Goal: Task Accomplishment & Management: Use online tool/utility

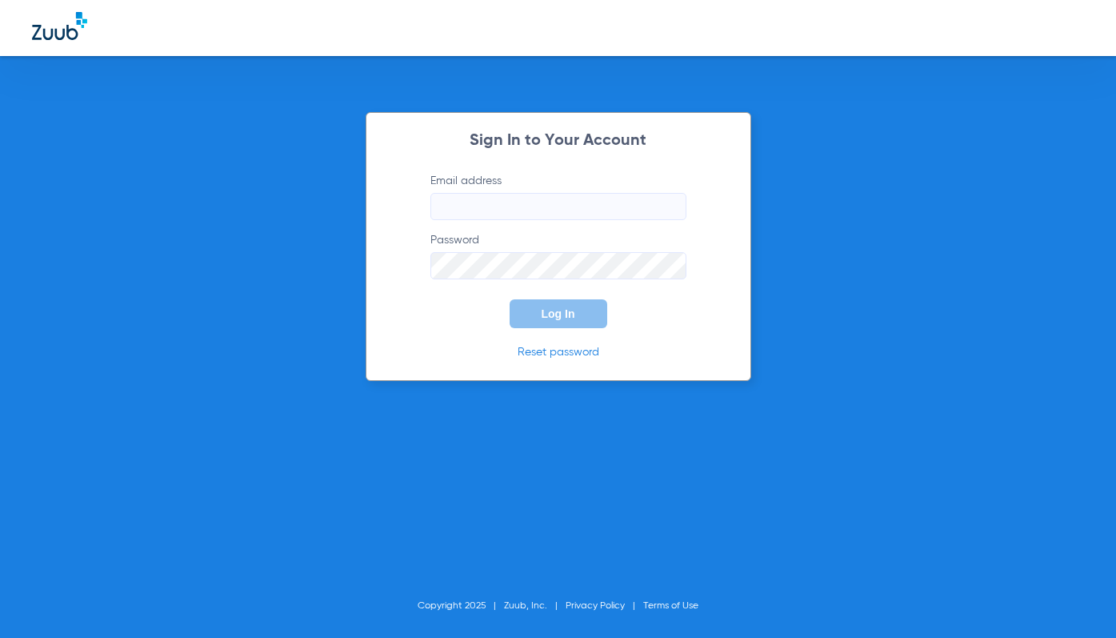
type input "[EMAIL_ADDRESS][DOMAIN_NAME]"
click at [553, 319] on span "Log In" at bounding box center [559, 313] width 34 height 13
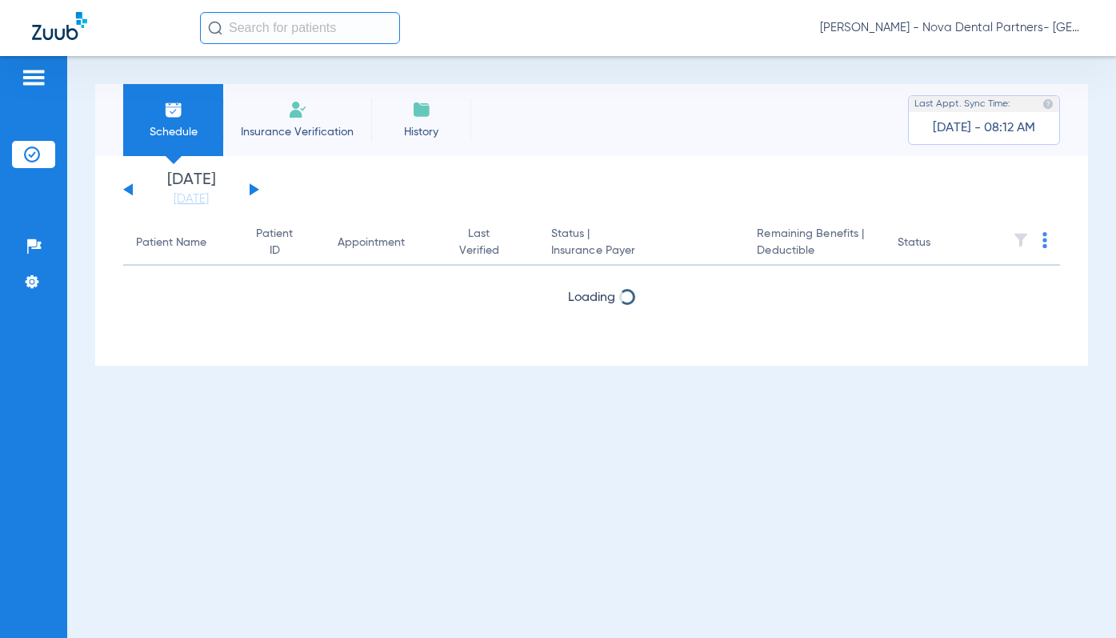
click at [254, 188] on button at bounding box center [255, 189] width 10 height 12
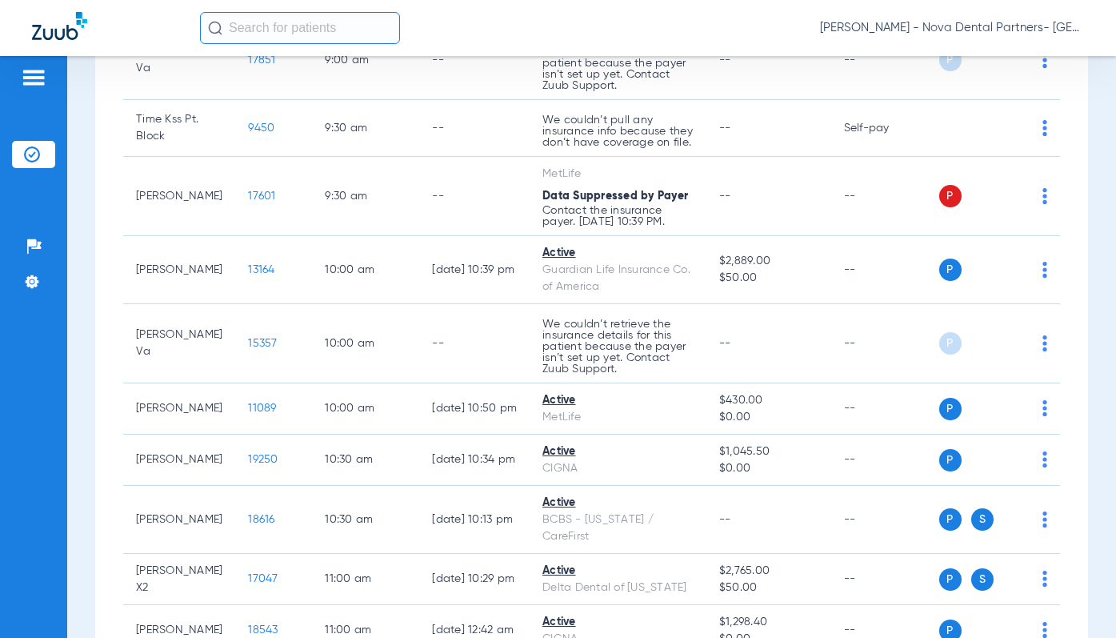
scroll to position [1921, 0]
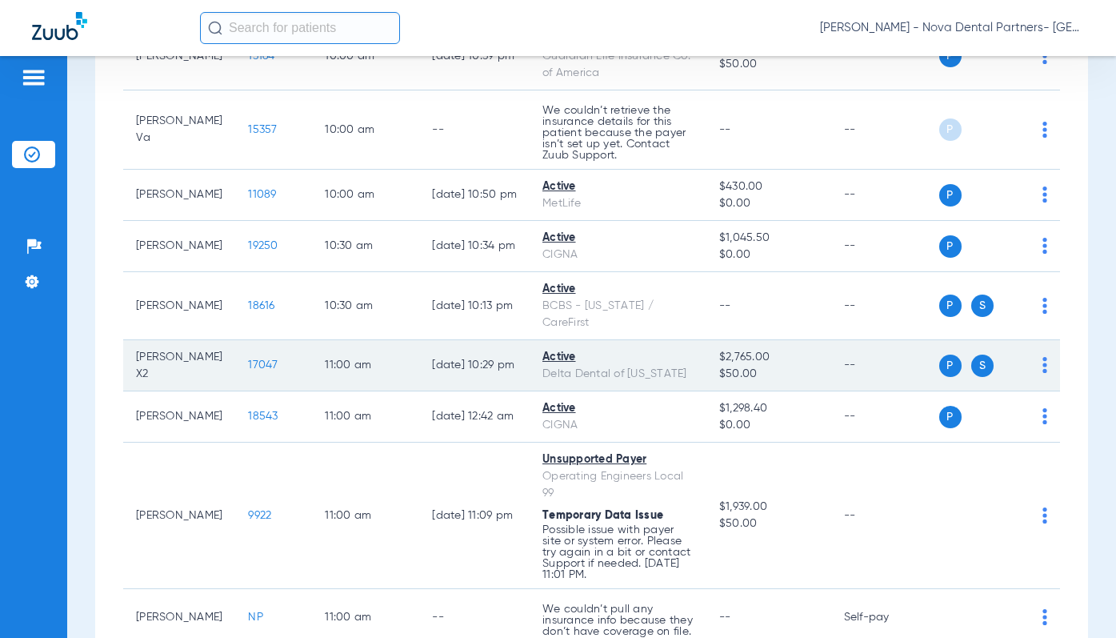
click at [942, 377] on span "P" at bounding box center [951, 366] width 22 height 22
click at [1038, 391] on td "P S" at bounding box center [1001, 365] width 122 height 51
click at [1036, 391] on td "P S" at bounding box center [1001, 365] width 122 height 51
click at [1043, 373] on img at bounding box center [1045, 365] width 5 height 16
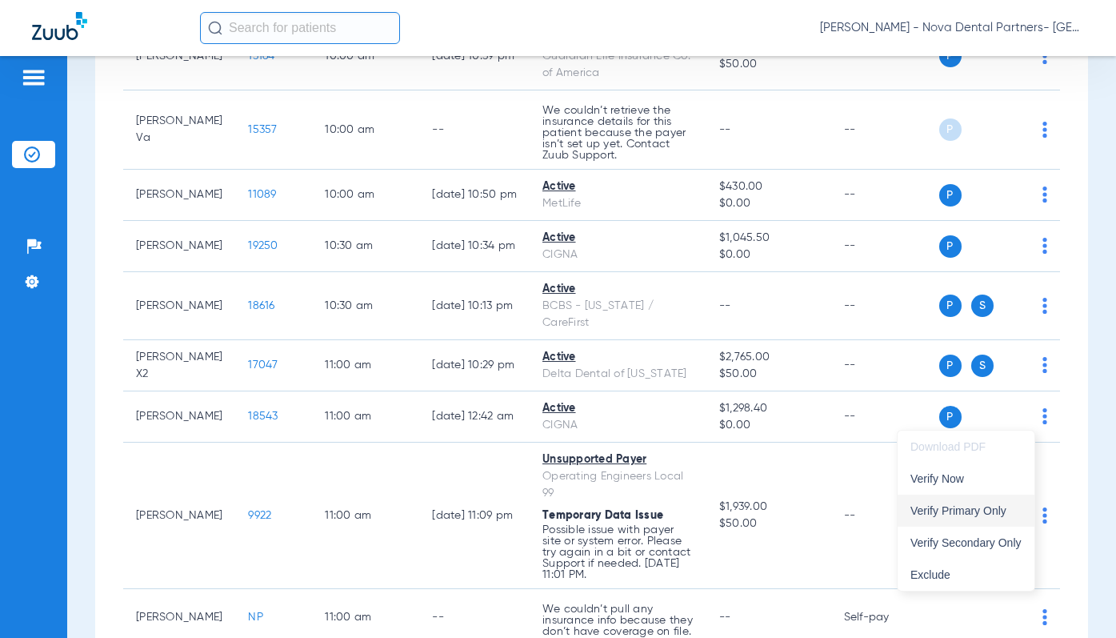
click at [932, 510] on span "Verify Primary Only" at bounding box center [966, 510] width 111 height 11
